Goal: Book appointment/travel/reservation

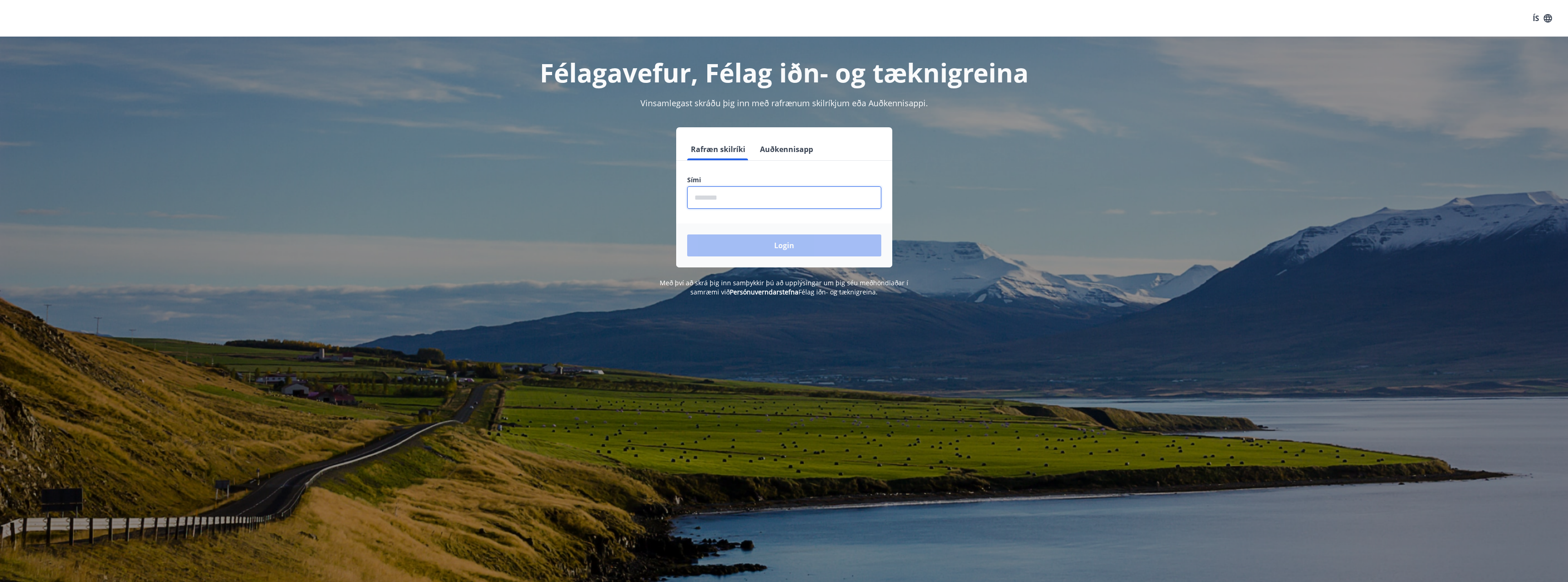
click at [772, 200] on input "phone" at bounding box center [784, 197] width 194 height 23
type input "********"
click at [777, 241] on button "Login" at bounding box center [784, 245] width 194 height 22
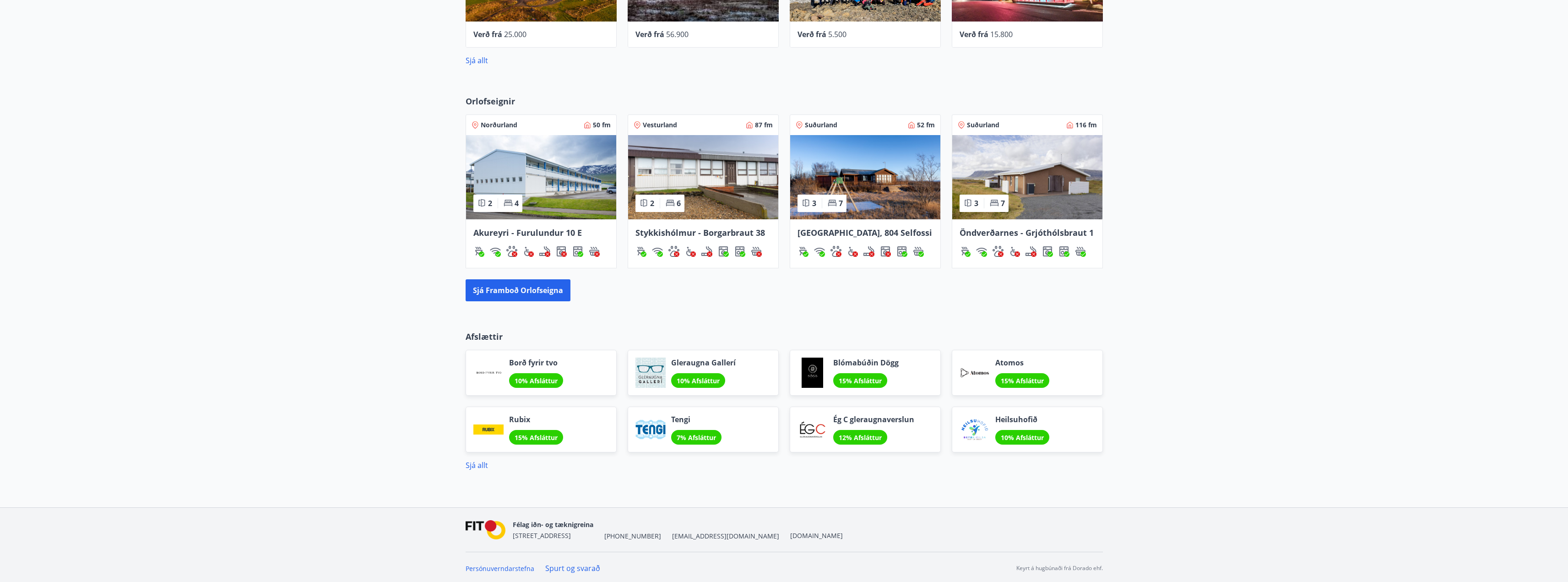
scroll to position [525, 0]
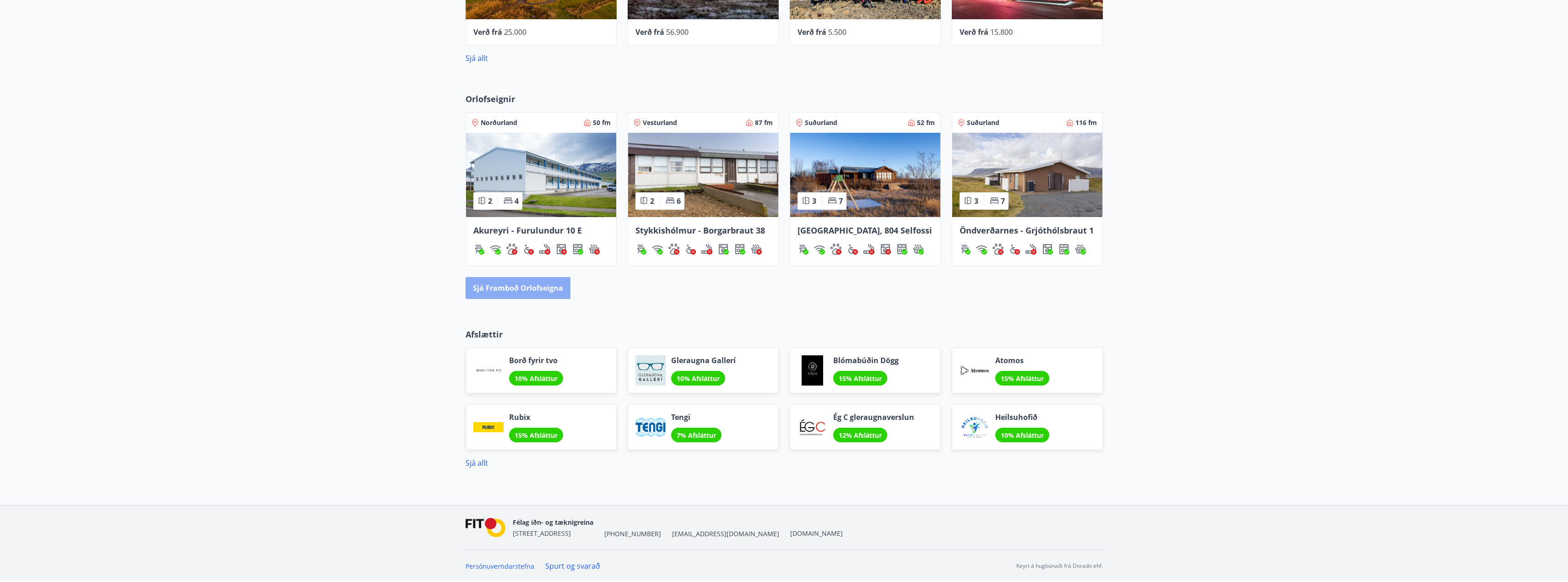
click at [522, 287] on button "Sjá framboð orlofseigna" at bounding box center [518, 288] width 105 height 22
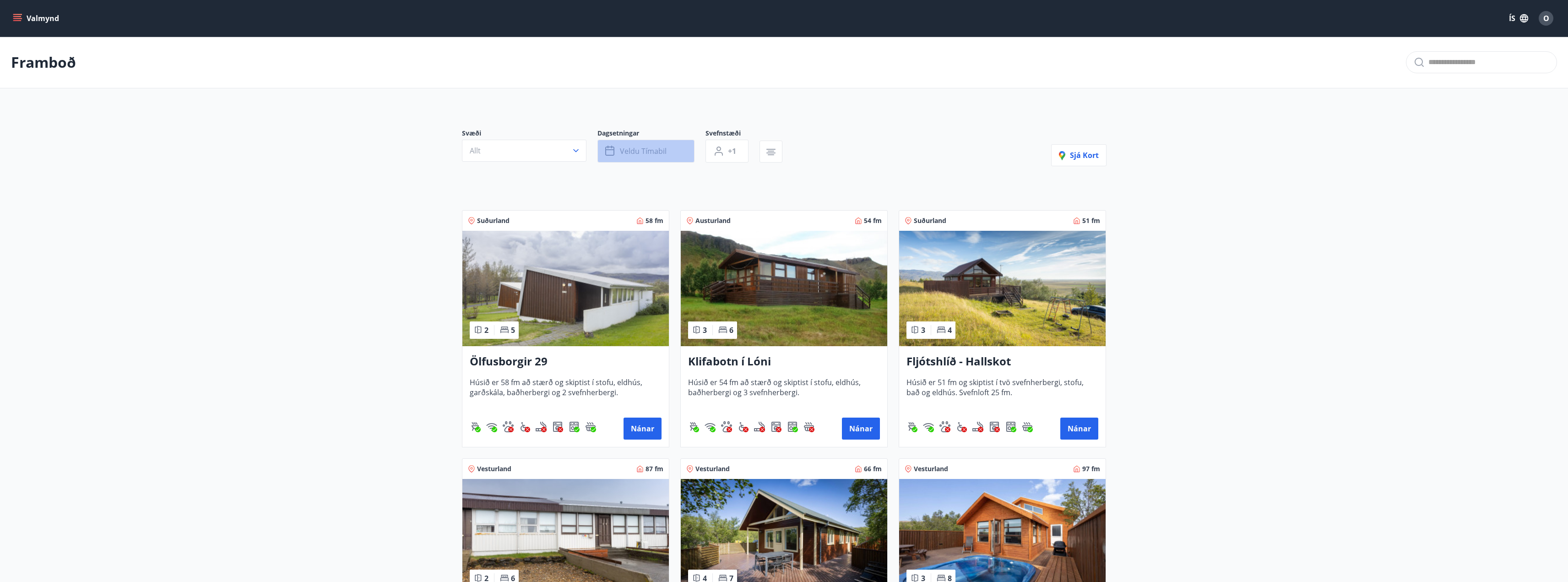
click at [679, 149] on button "Veldu tímabil" at bounding box center [646, 150] width 97 height 23
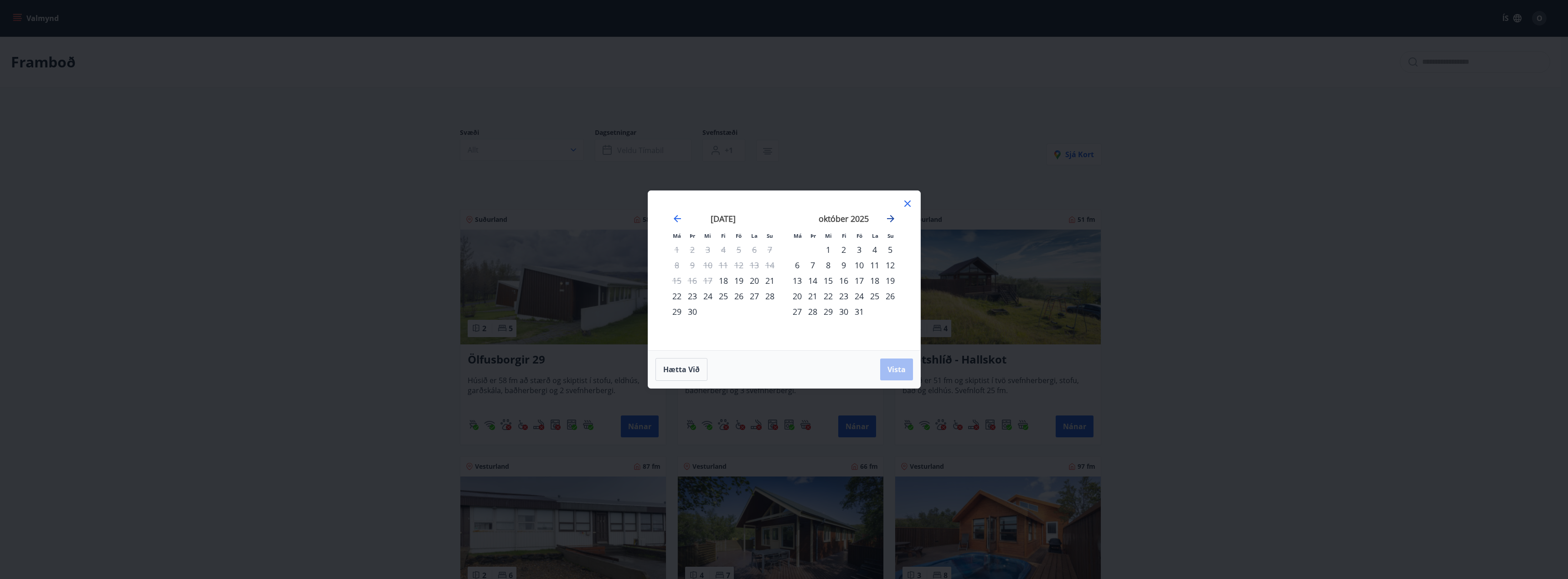
click at [887, 218] on icon "Move forward to switch to the next month." at bounding box center [891, 218] width 7 height 7
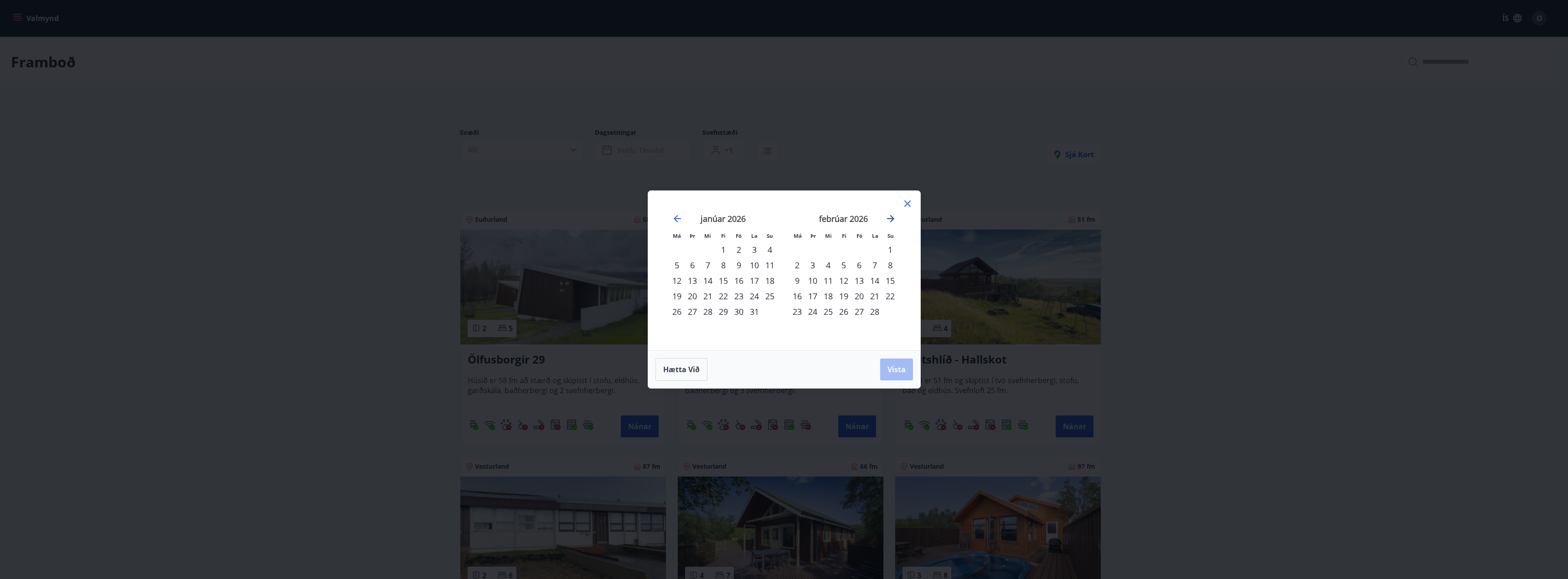
click at [887, 218] on icon "Move forward to switch to the next month." at bounding box center [891, 218] width 7 height 7
click at [845, 311] on div "30" at bounding box center [843, 311] width 15 height 15
click at [897, 374] on span "Vista" at bounding box center [897, 369] width 18 height 10
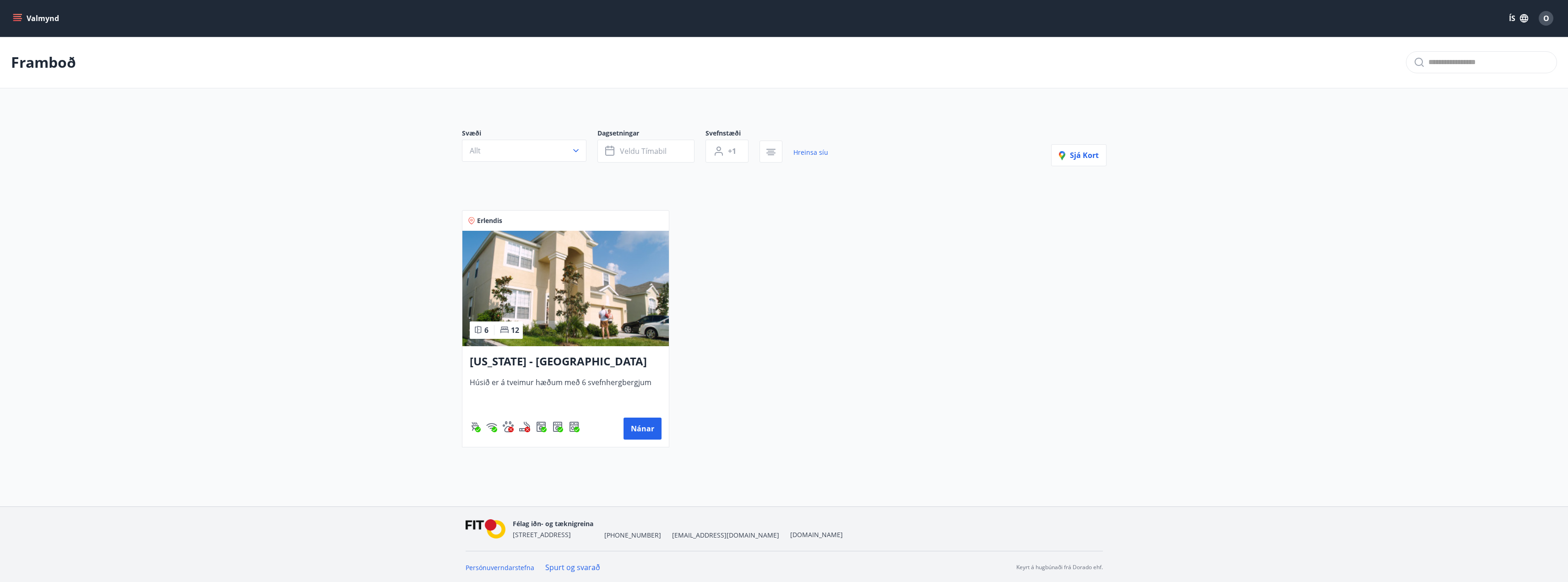
scroll to position [1, 0]
click at [681, 151] on button "Veldu tímabil" at bounding box center [646, 149] width 97 height 23
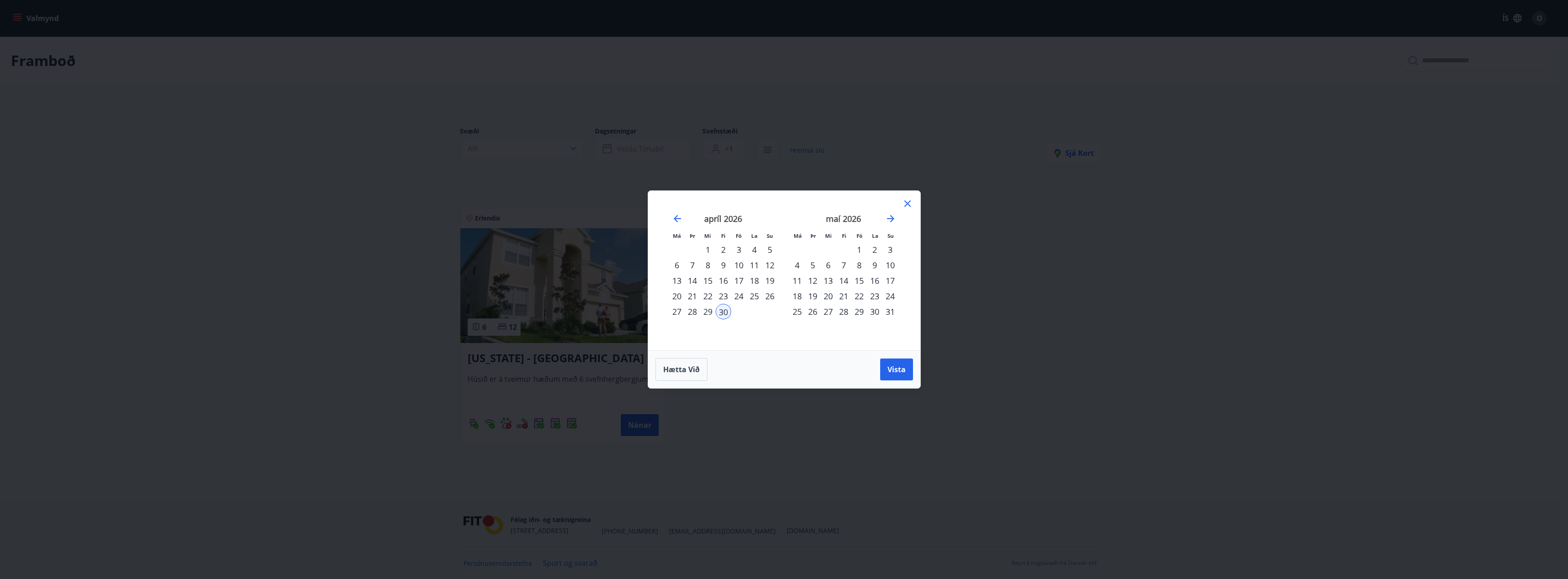
click at [799, 263] on div "4" at bounding box center [797, 265] width 15 height 15
click at [892, 368] on span "Vista" at bounding box center [897, 369] width 18 height 10
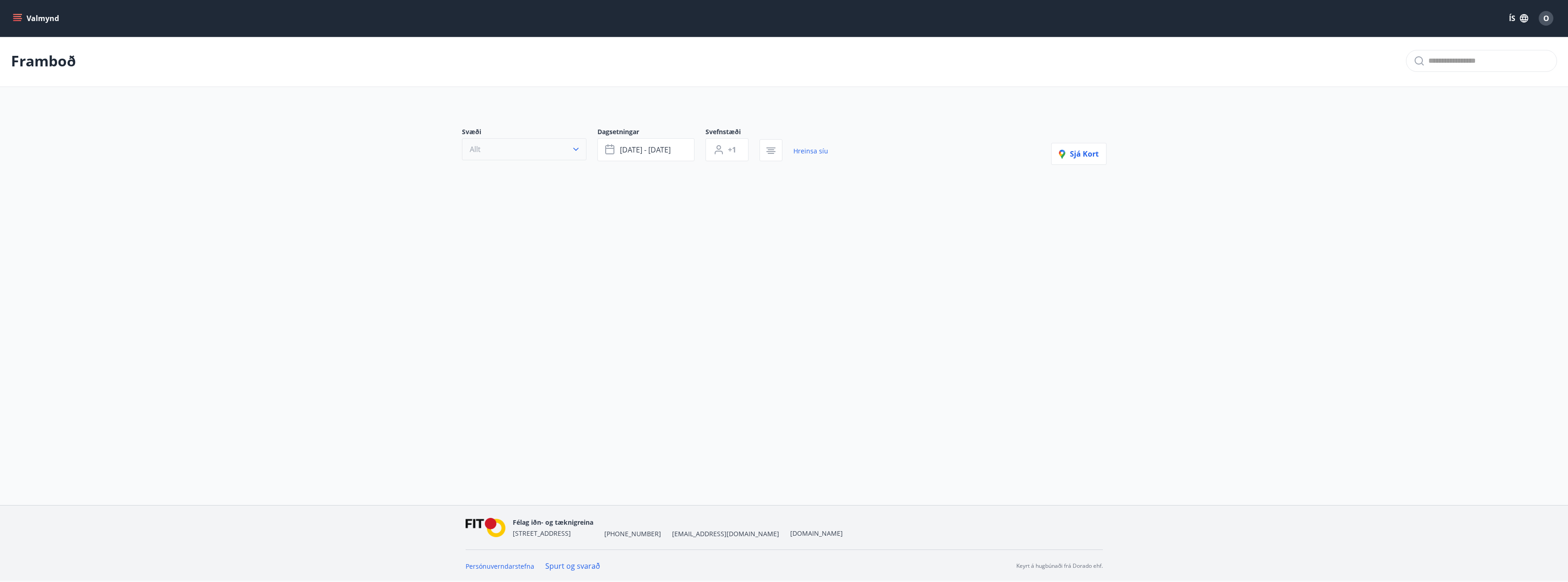
click at [576, 152] on icon "button" at bounding box center [576, 149] width 9 height 9
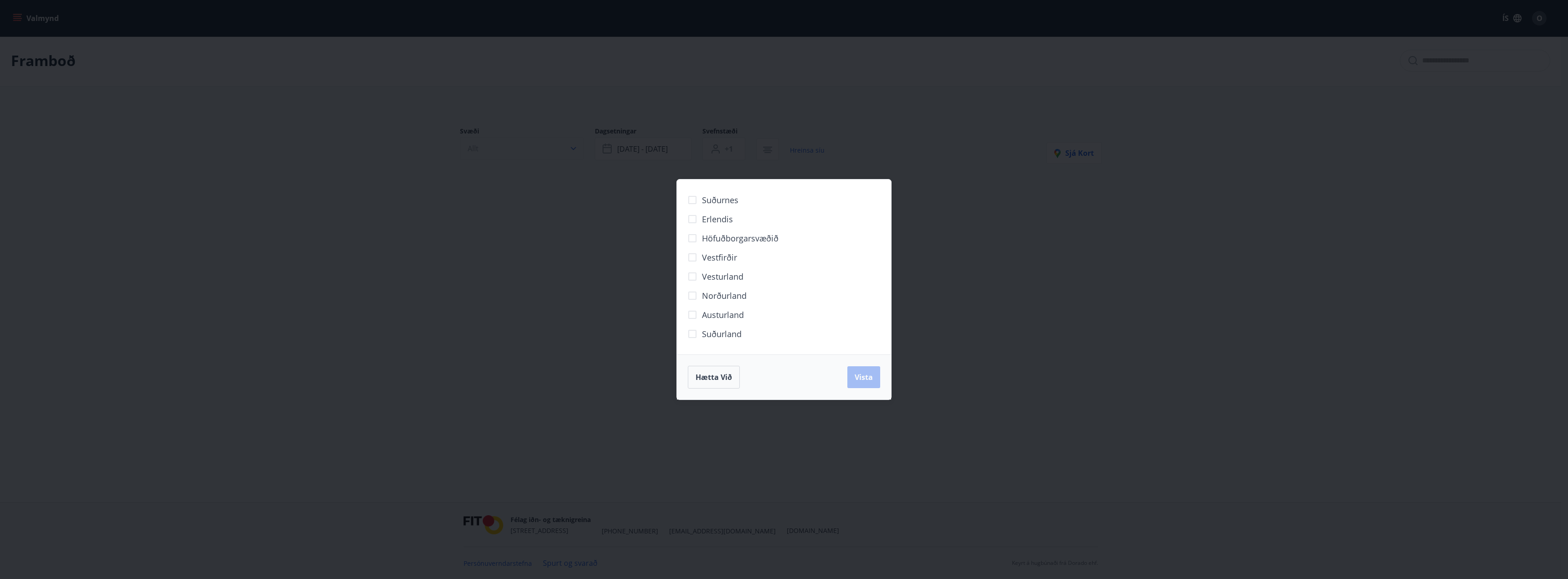
click at [574, 151] on div "Suðurnes Erlendis Höfuðborgarsvæðið [GEOGRAPHIC_DATA] [GEOGRAPHIC_DATA] [GEOGRA…" at bounding box center [784, 290] width 1568 height 579
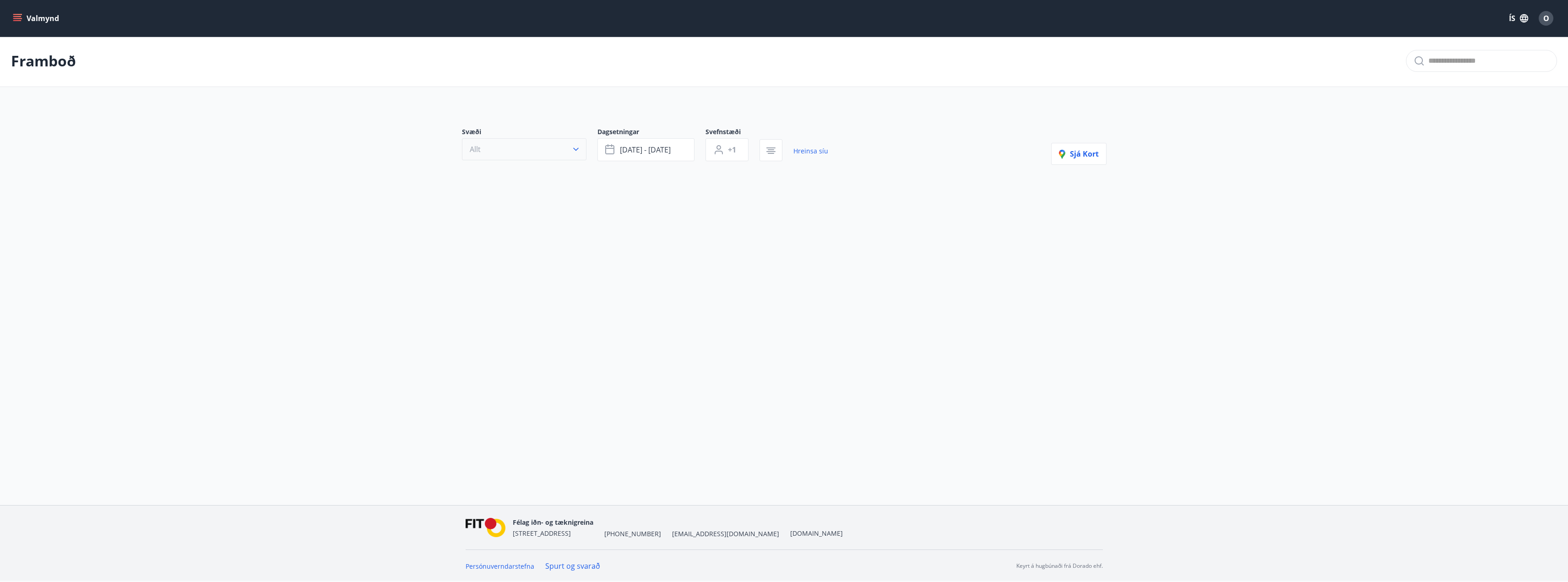
click at [575, 150] on icon "button" at bounding box center [576, 149] width 9 height 9
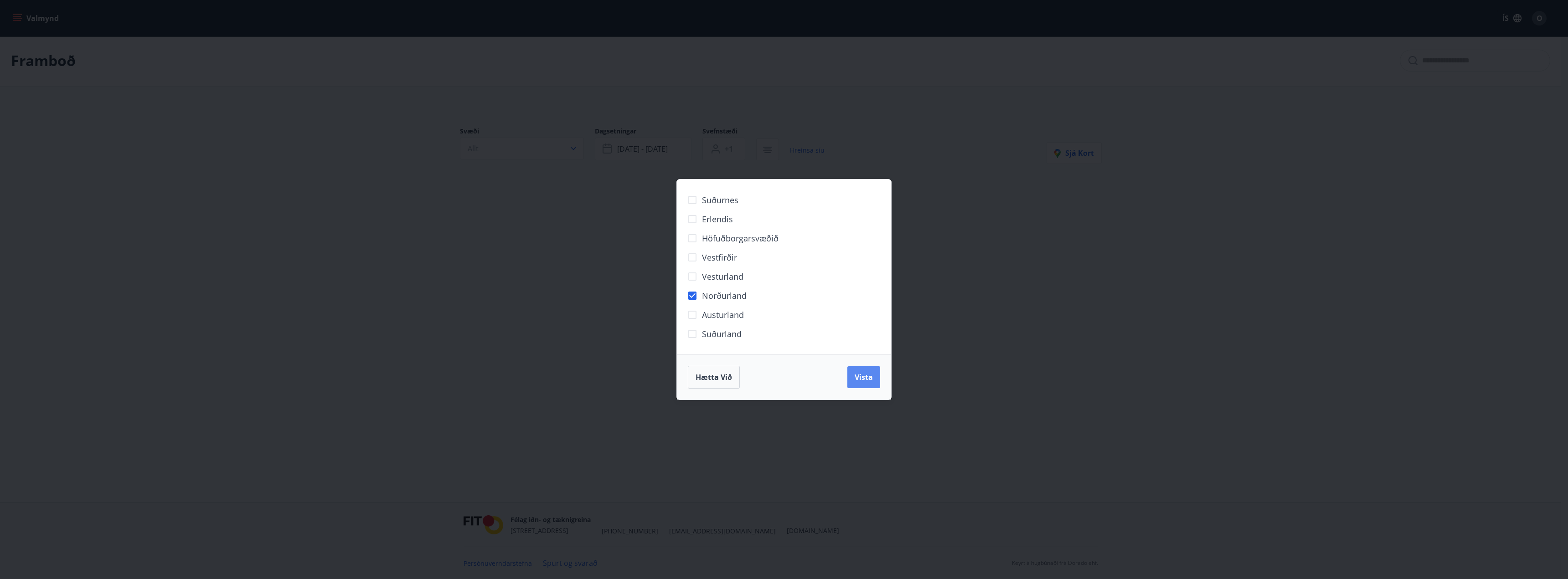
click at [869, 380] on span "Vista" at bounding box center [864, 377] width 18 height 10
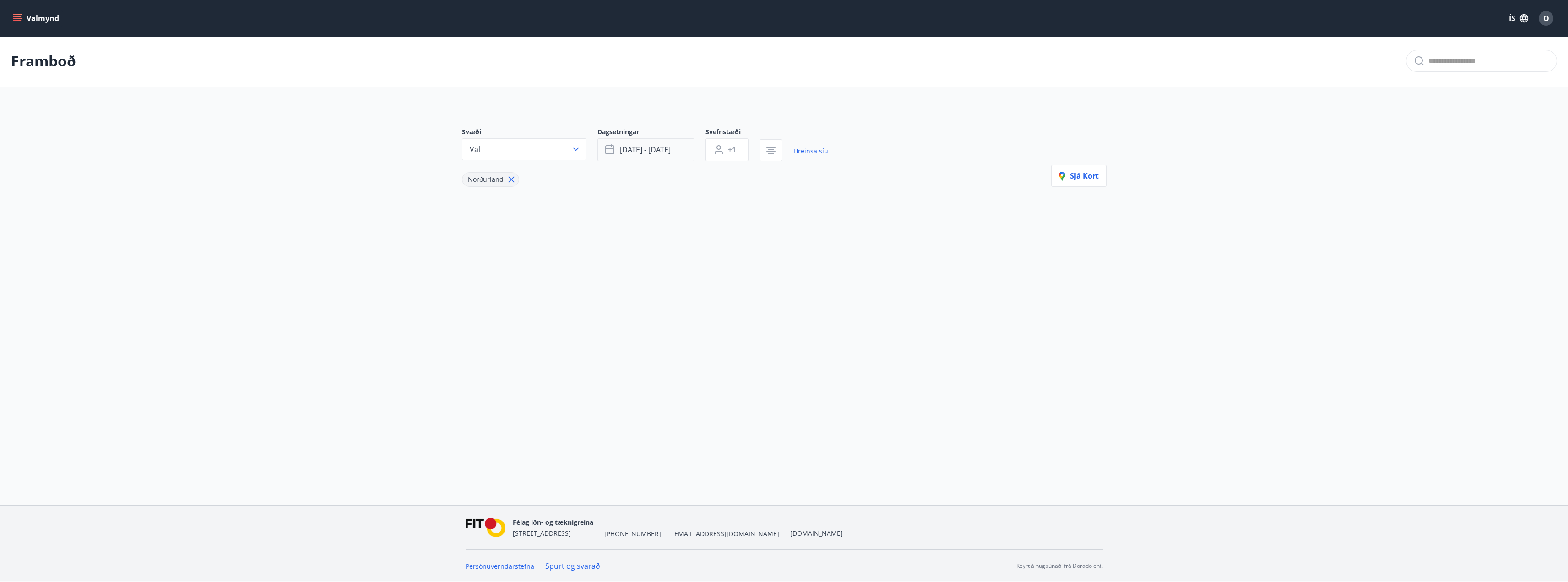
click at [683, 150] on button "[DATE] - [DATE]" at bounding box center [646, 149] width 97 height 23
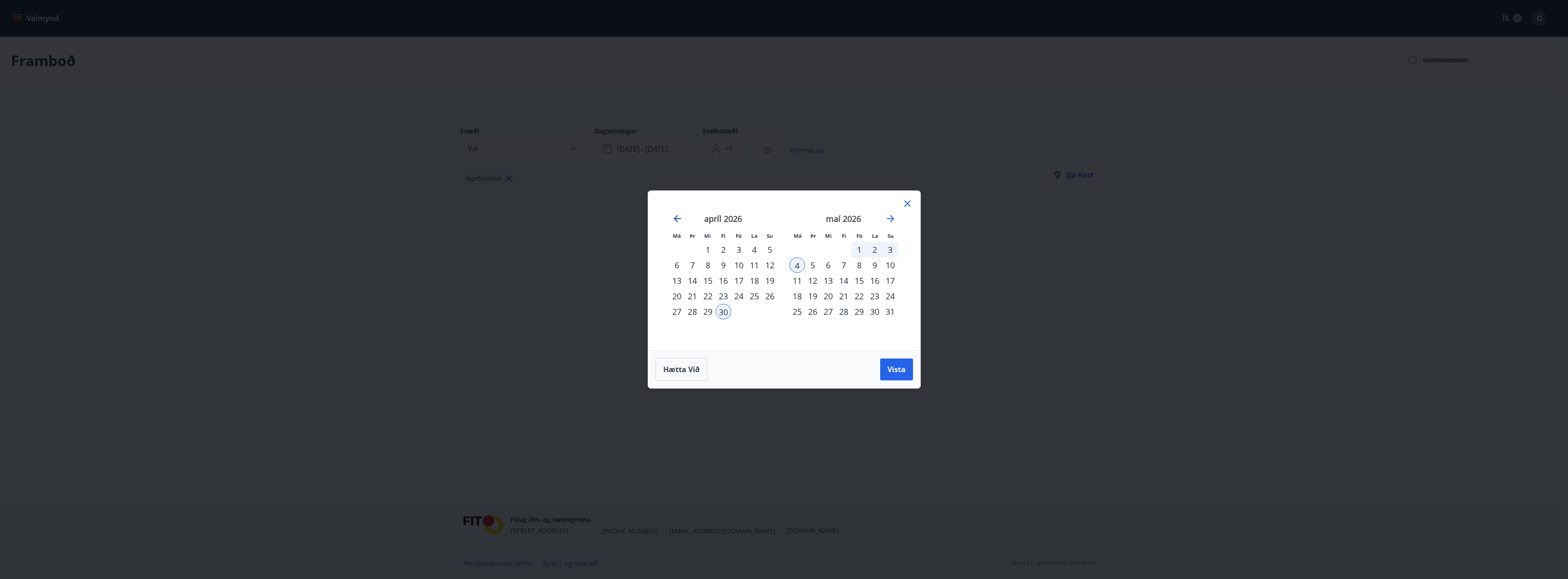
click at [677, 217] on icon "Move backward to switch to the previous month." at bounding box center [677, 218] width 11 height 11
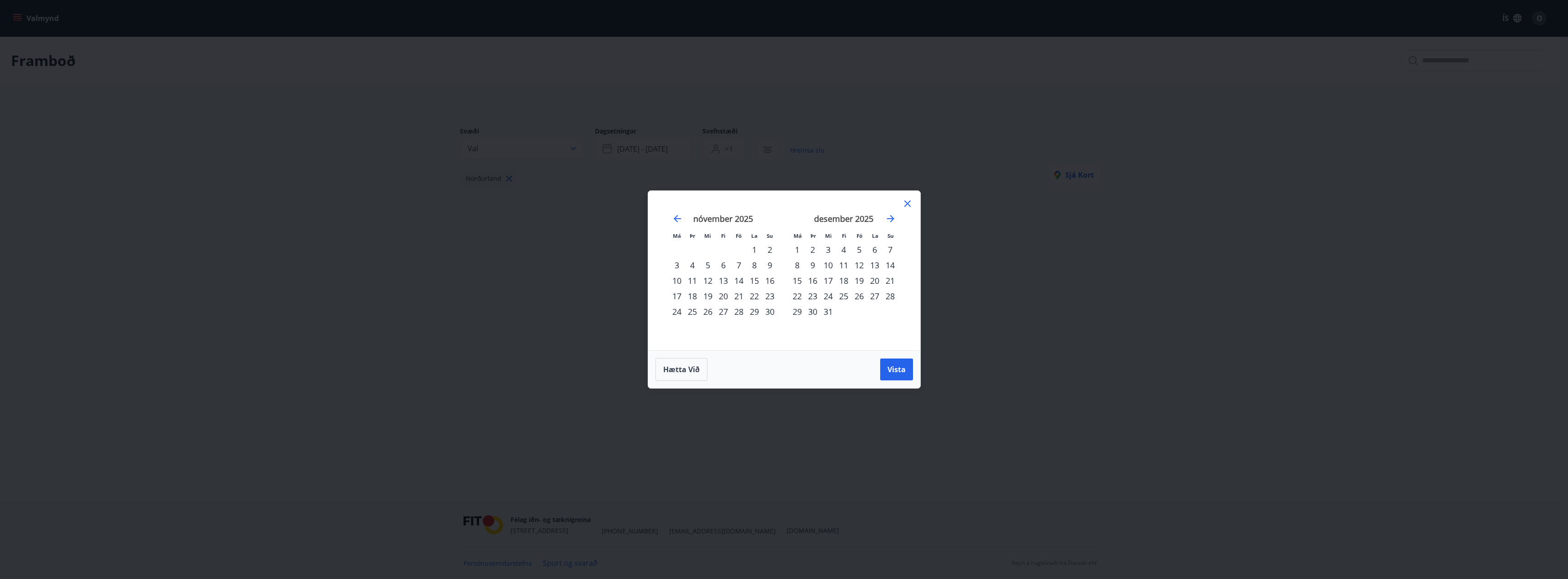
click at [752, 246] on div "1" at bounding box center [754, 249] width 15 height 15
click at [676, 266] on div "3" at bounding box center [676, 265] width 15 height 15
click at [898, 374] on span "Vista" at bounding box center [897, 369] width 18 height 10
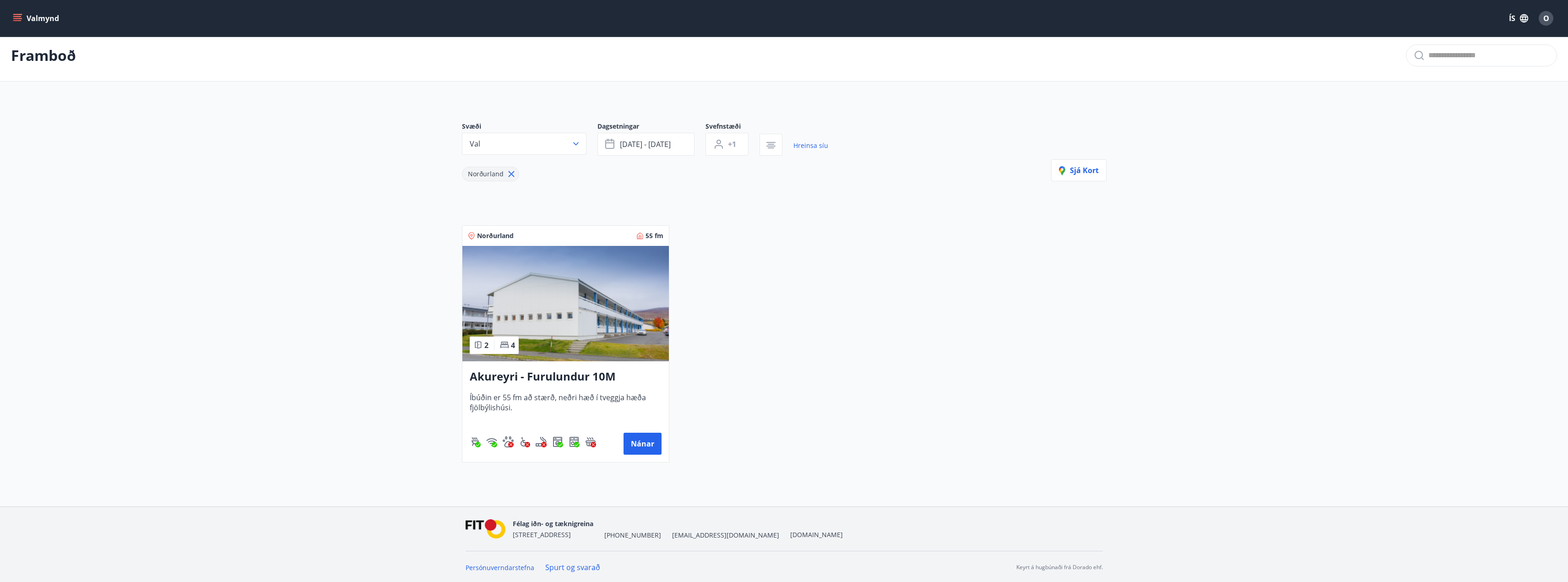
scroll to position [8, 0]
click at [23, 15] on button "Valmynd" at bounding box center [37, 18] width 52 height 17
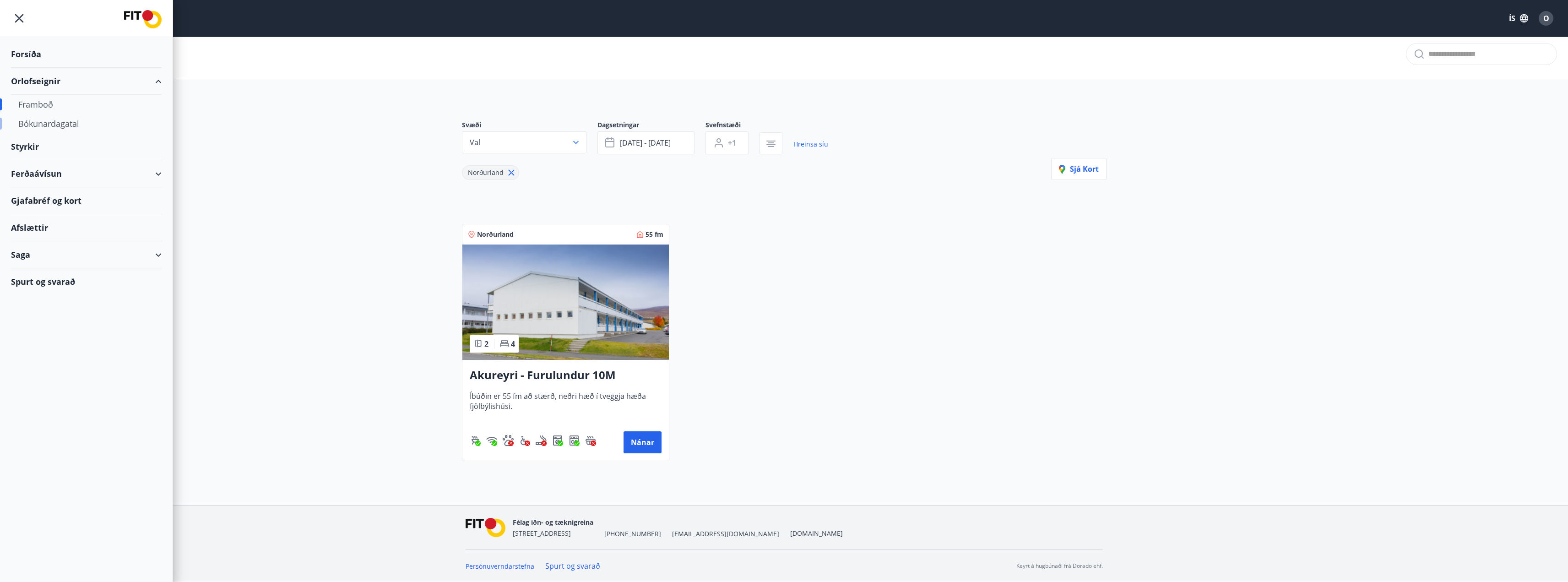
click at [51, 125] on div "Bókunardagatal" at bounding box center [86, 123] width 136 height 19
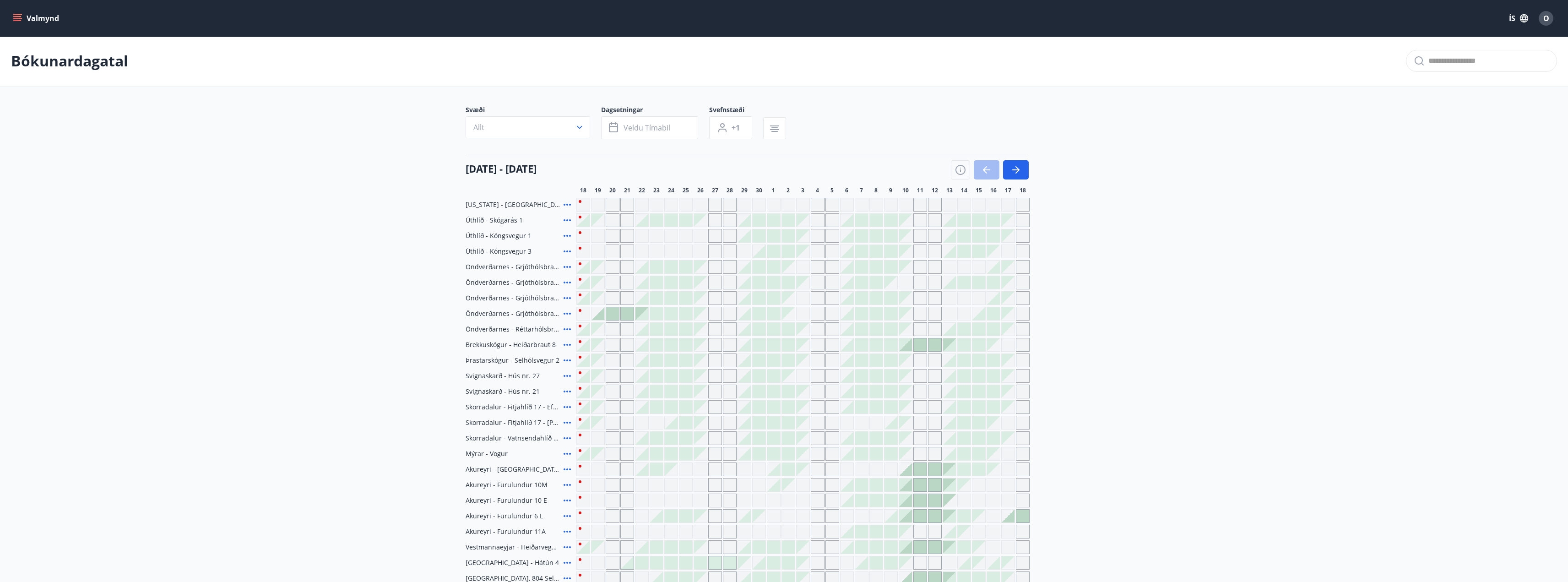
scroll to position [8, 0]
click at [646, 215] on div at bounding box center [641, 213] width 13 height 13
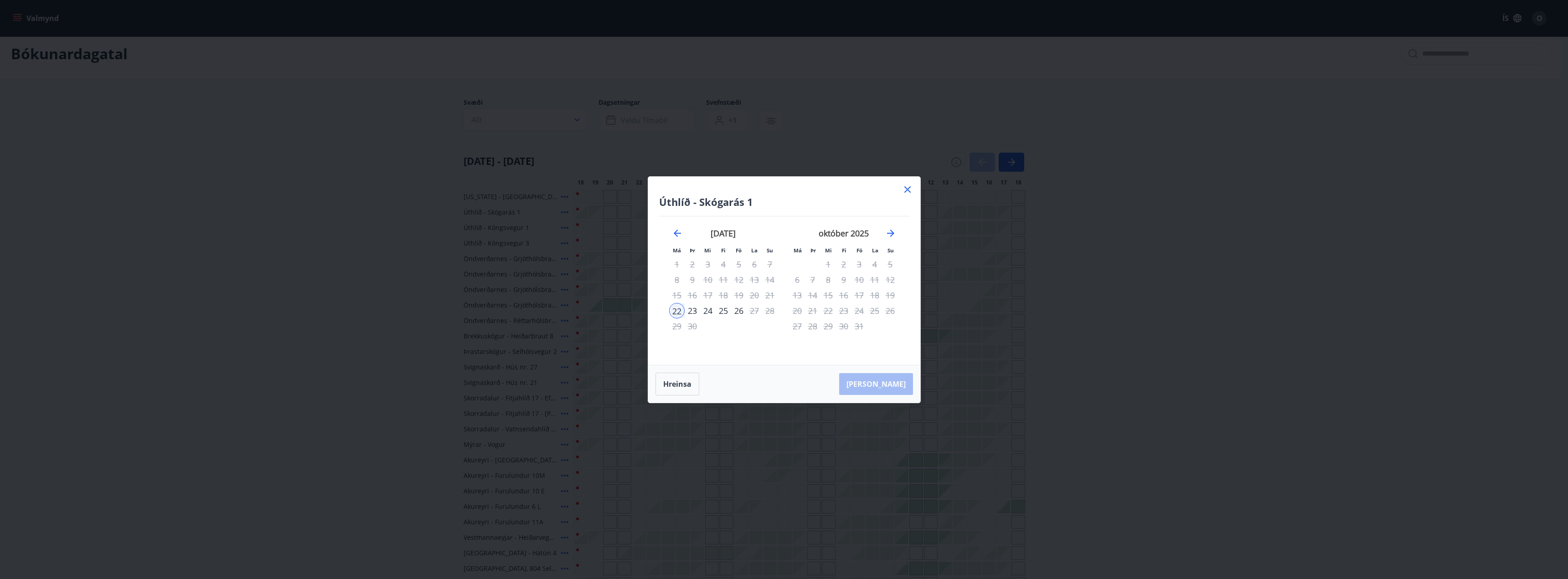
click at [904, 193] on icon at bounding box center [908, 190] width 11 height 11
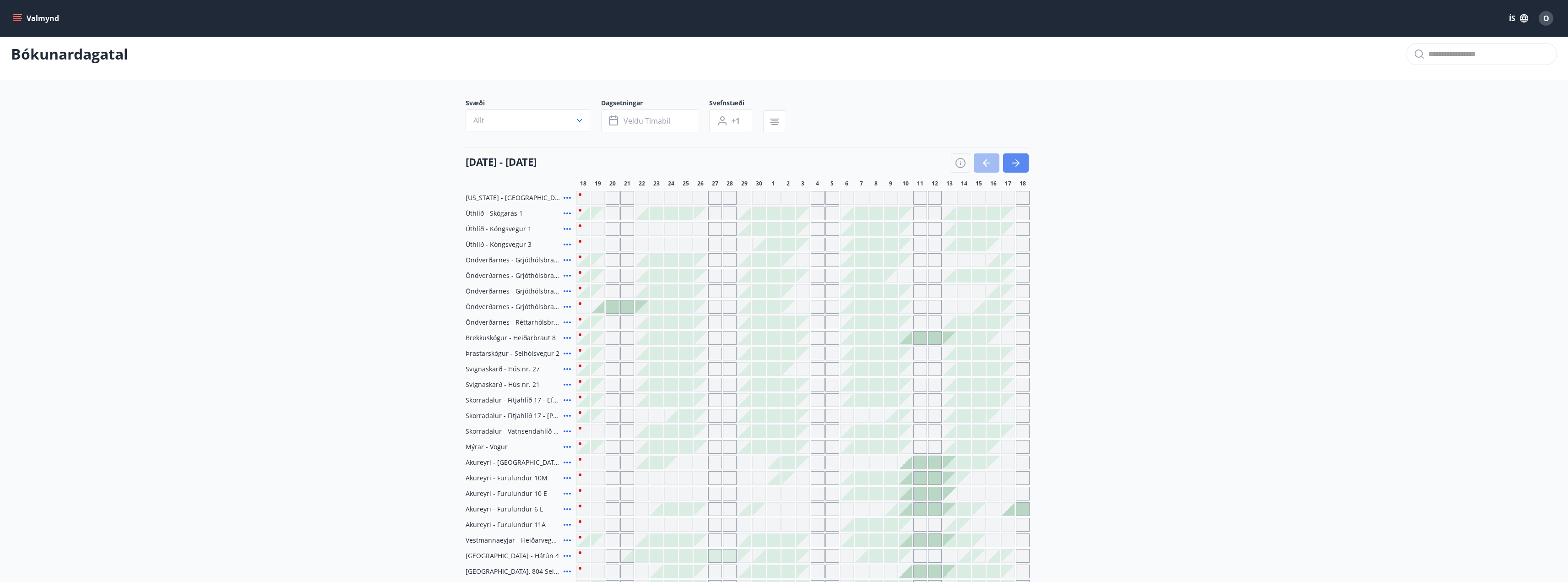
click at [1021, 165] on button "button" at bounding box center [1016, 163] width 26 height 19
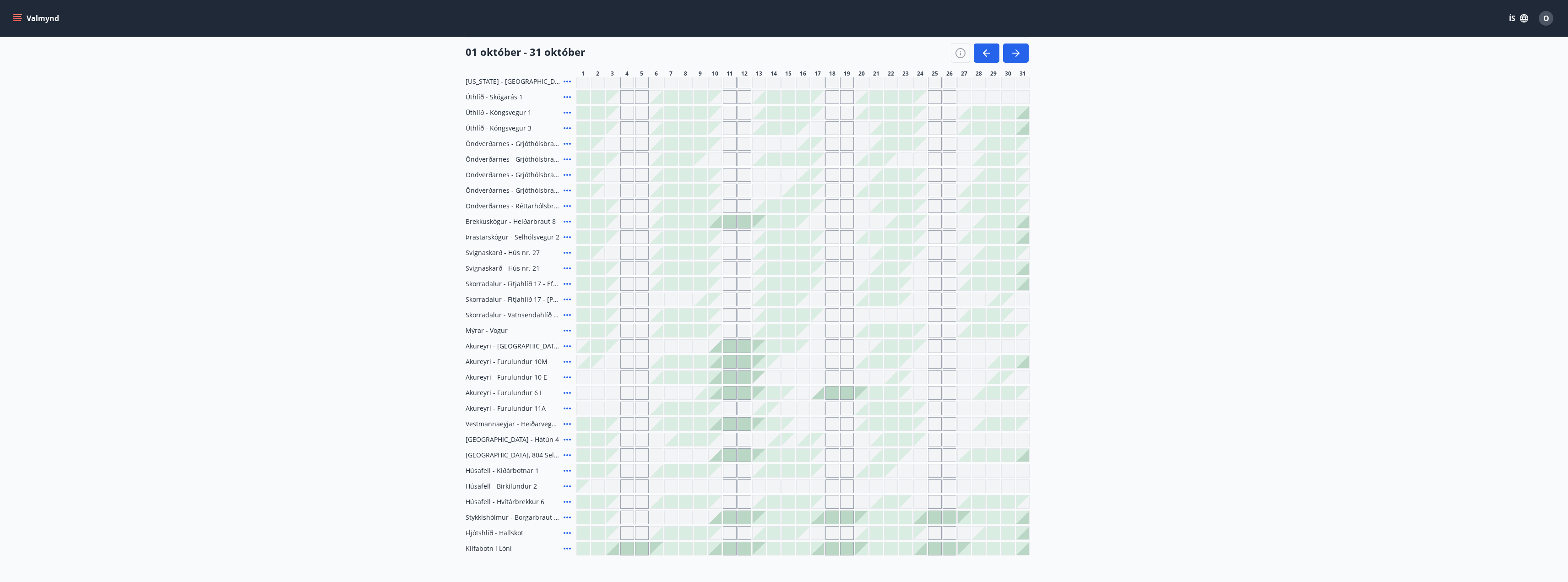
scroll to position [146, 0]
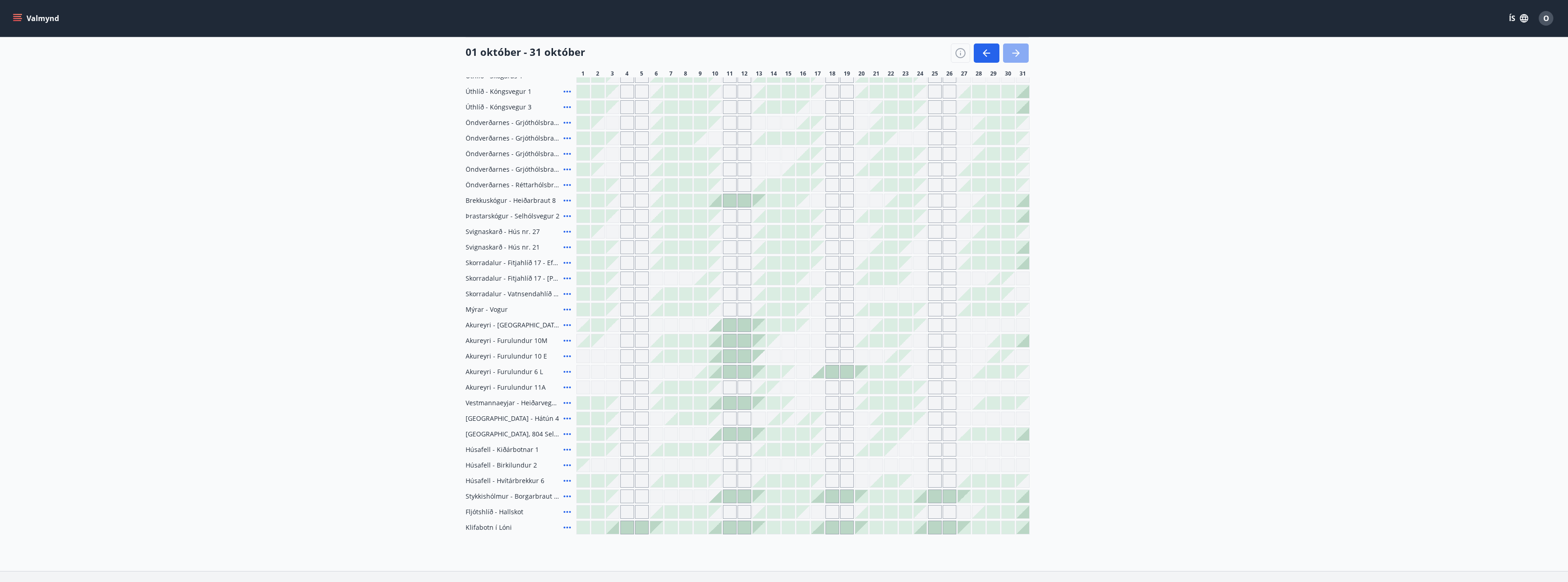
click at [1017, 57] on icon "button" at bounding box center [1016, 53] width 11 height 11
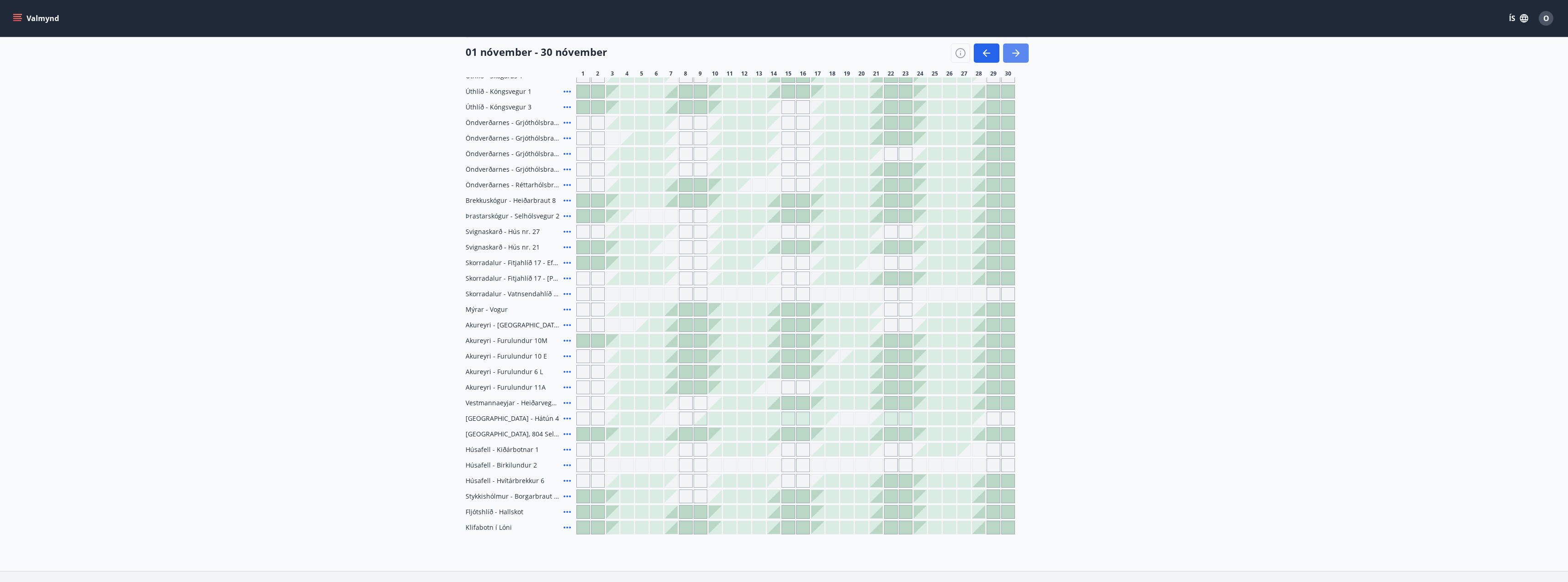
click at [1018, 57] on icon "button" at bounding box center [1016, 53] width 11 height 11
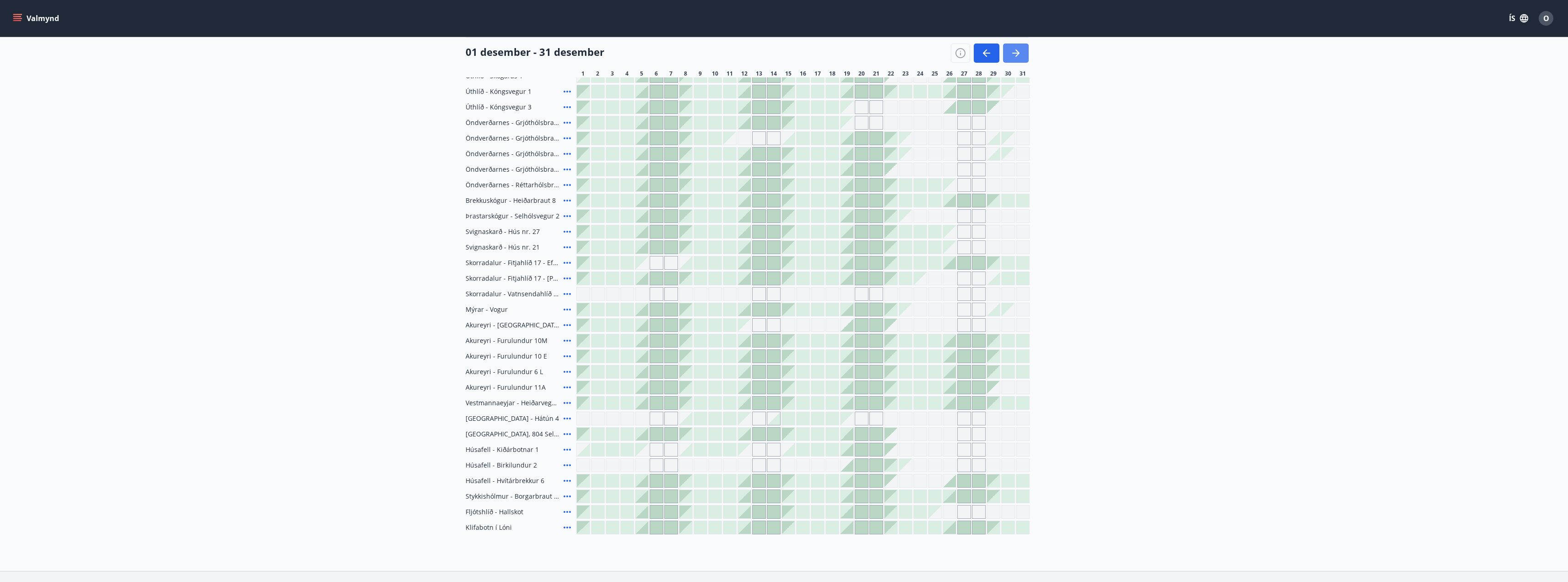
click at [1017, 56] on icon "button" at bounding box center [1016, 53] width 11 height 11
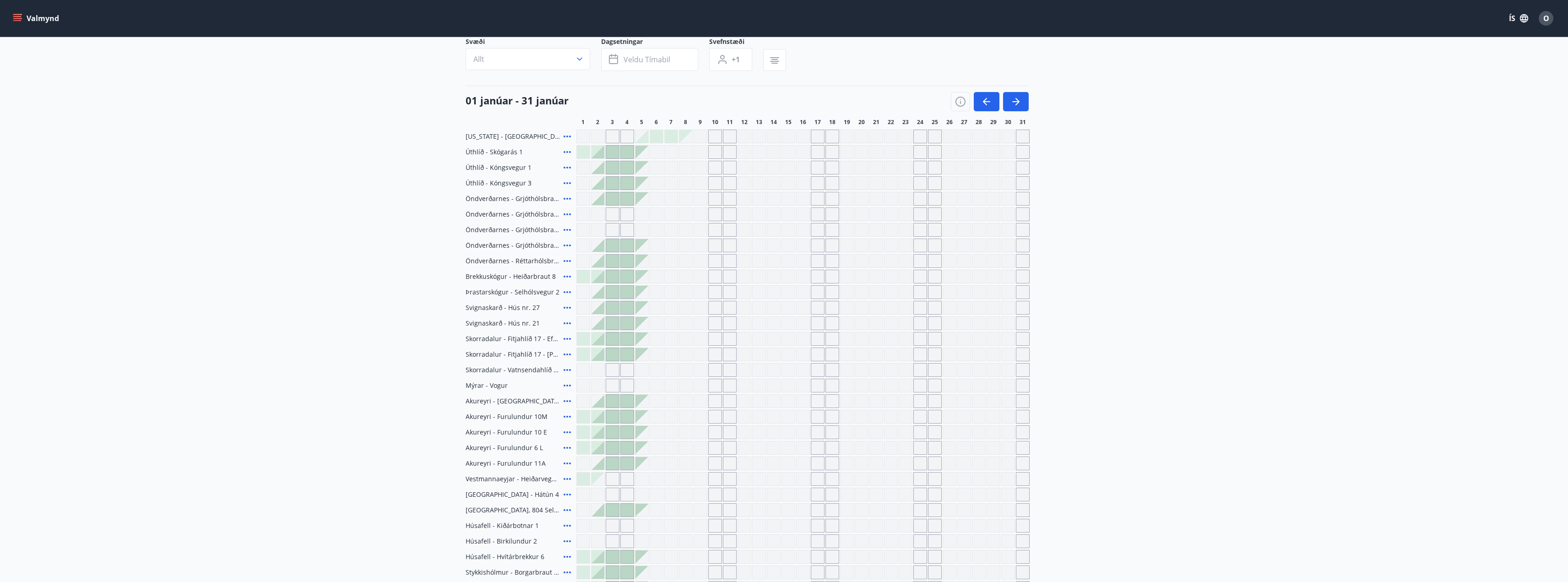
scroll to position [54, 0]
